Goal: Find specific page/section: Find specific page/section

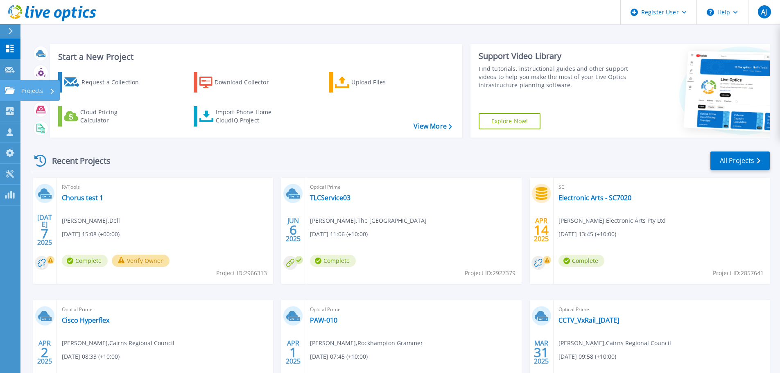
click at [14, 88] on icon at bounding box center [10, 90] width 10 height 7
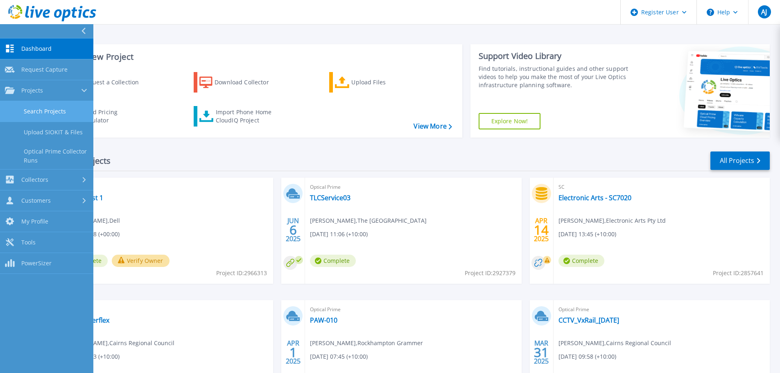
click at [60, 108] on link "Search Projects" at bounding box center [46, 111] width 93 height 21
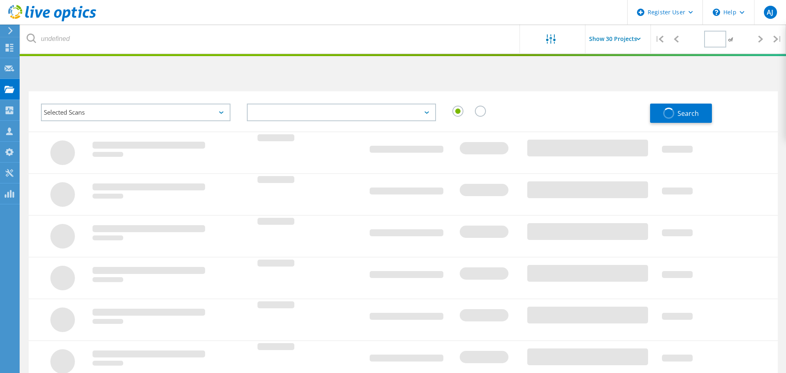
type input "1"
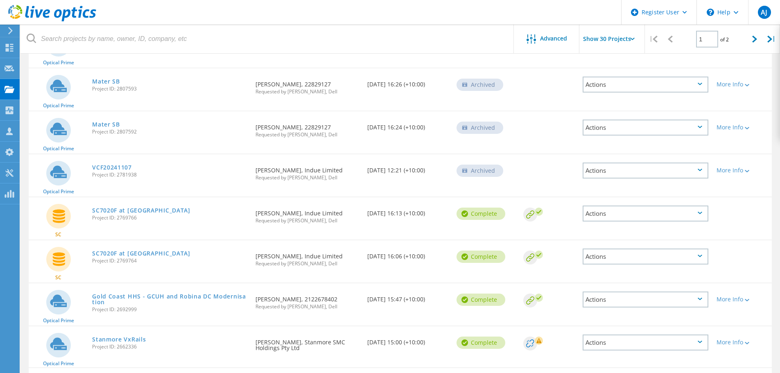
scroll to position [573, 0]
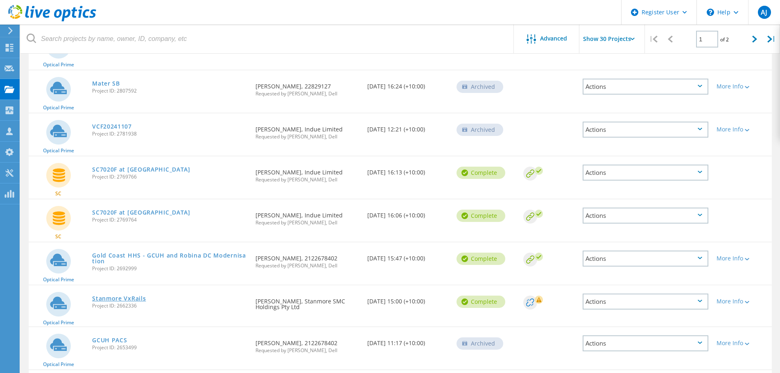
click at [127, 296] on link "Stanmore VxRails" at bounding box center [119, 299] width 54 height 6
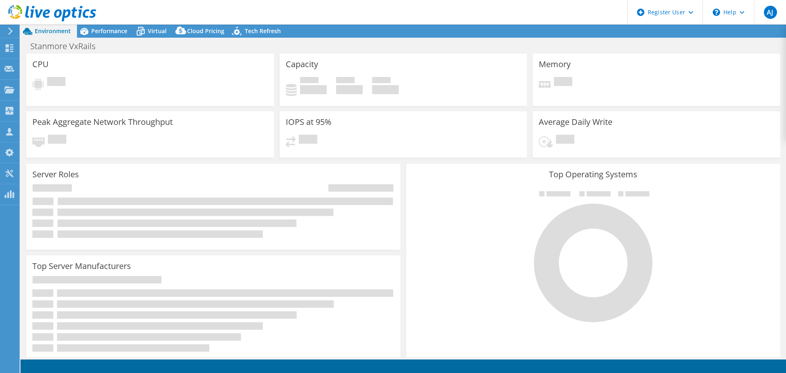
select select "Australia"
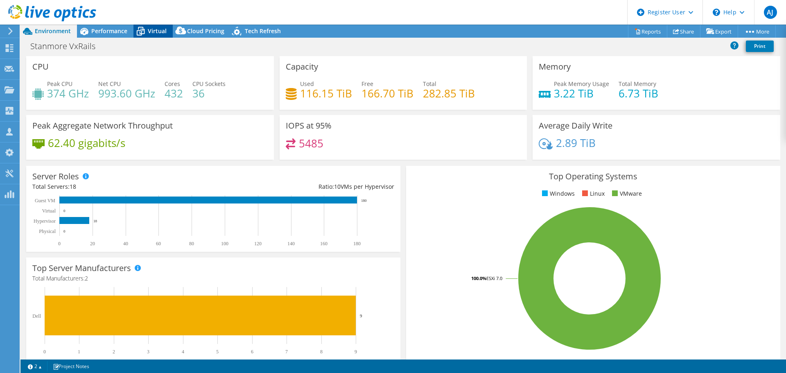
click at [163, 31] on span "Virtual" at bounding box center [157, 31] width 19 height 8
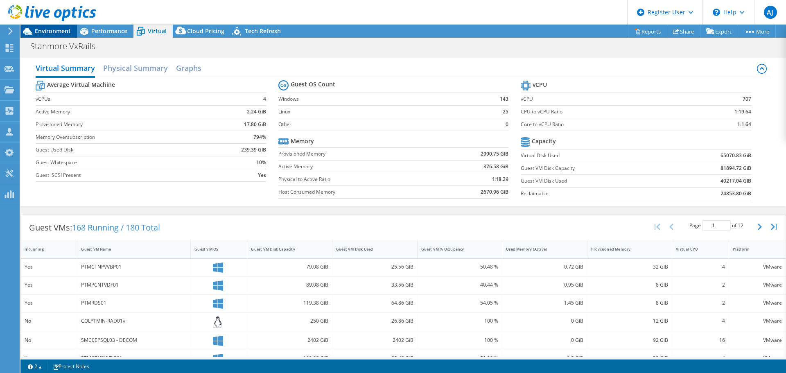
click at [56, 32] on span "Environment" at bounding box center [53, 31] width 36 height 8
